Goal: Task Accomplishment & Management: Manage account settings

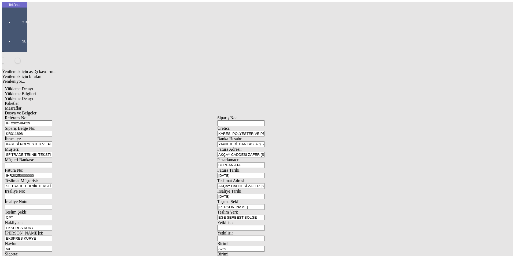
click at [58, 241] on div "Navlun: 50" at bounding box center [111, 246] width 212 height 10
drag, startPoint x: 87, startPoint y: 113, endPoint x: 64, endPoint y: 112, distance: 23.4
click at [67, 241] on div "Navlun: 25" at bounding box center [111, 246] width 212 height 10
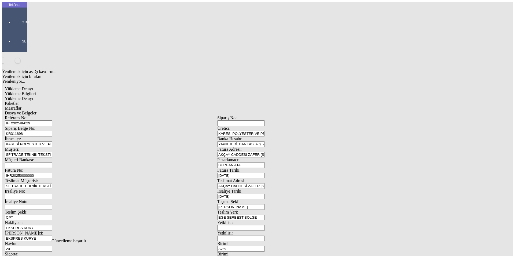
type input "20"
click at [33, 96] on span "Yükleme Detayı" at bounding box center [19, 98] width 28 height 5
click at [19, 101] on span "Paketler" at bounding box center [12, 103] width 14 height 5
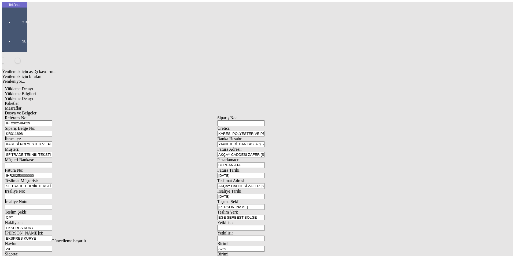
click at [21, 106] on span "Masraflar" at bounding box center [13, 108] width 17 height 5
click at [36, 110] on span "Dosya ve Belgeler" at bounding box center [21, 112] width 32 height 5
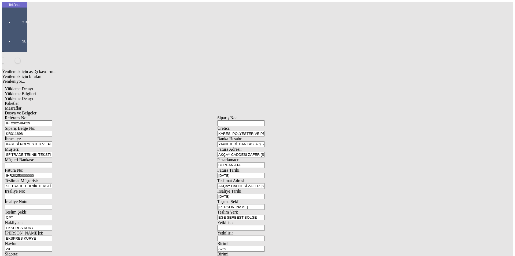
click at [36, 110] on span "Dosya ve Belgeler" at bounding box center [21, 112] width 32 height 5
